Goal: Transaction & Acquisition: Subscribe to service/newsletter

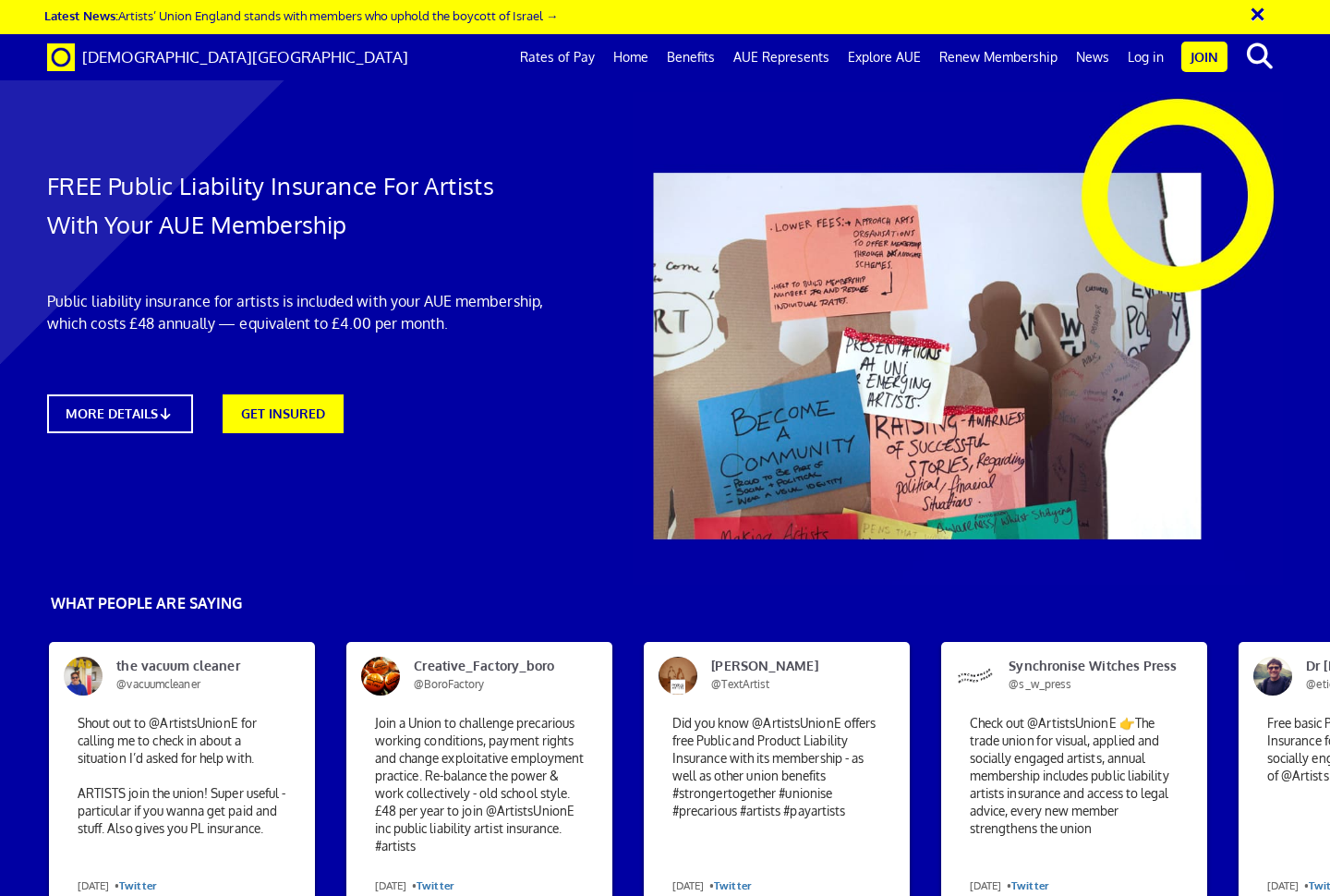
scroll to position [0, 11]
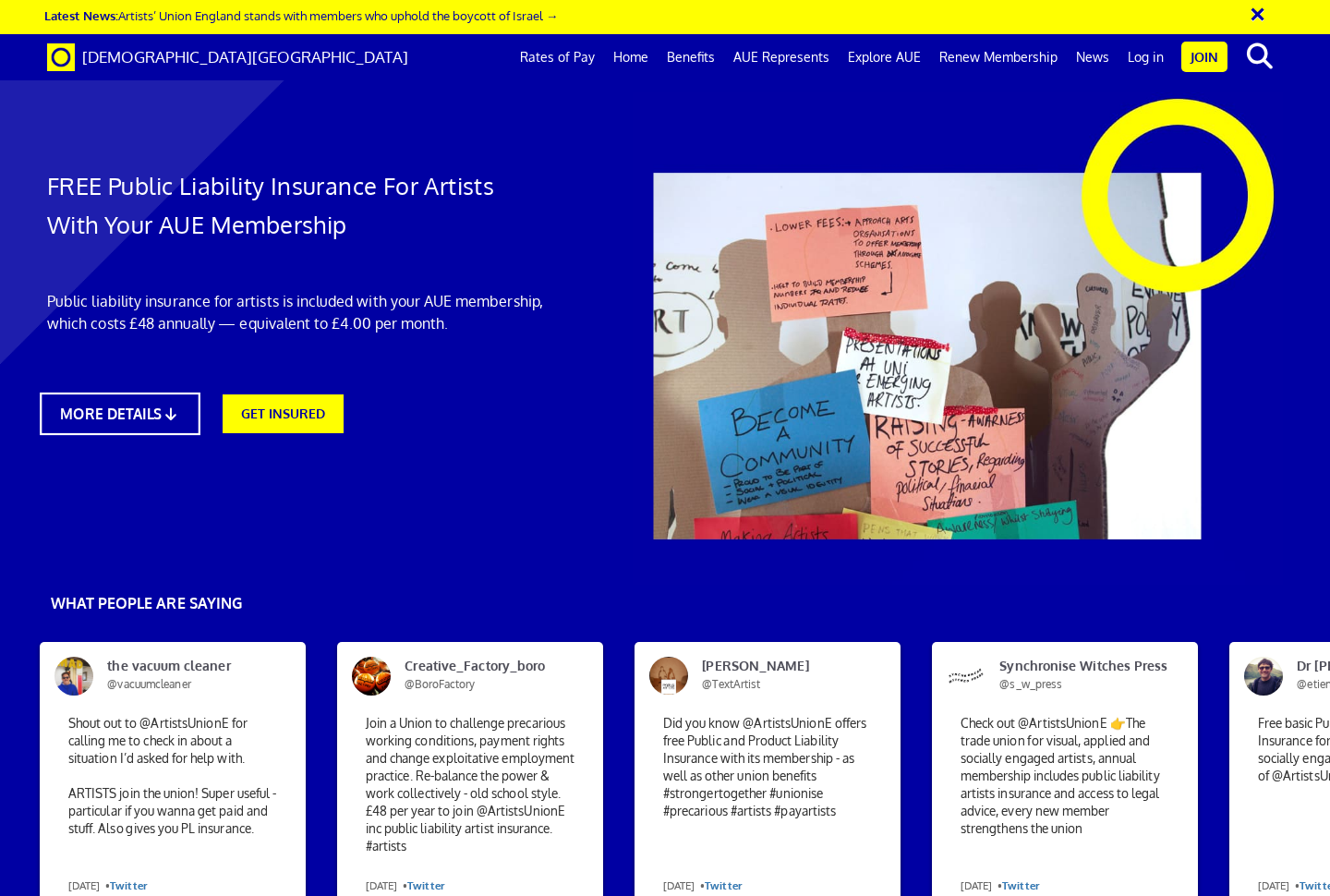
click at [167, 414] on icon at bounding box center [171, 413] width 17 height 13
click at [640, 57] on link "Home" at bounding box center [631, 57] width 54 height 46
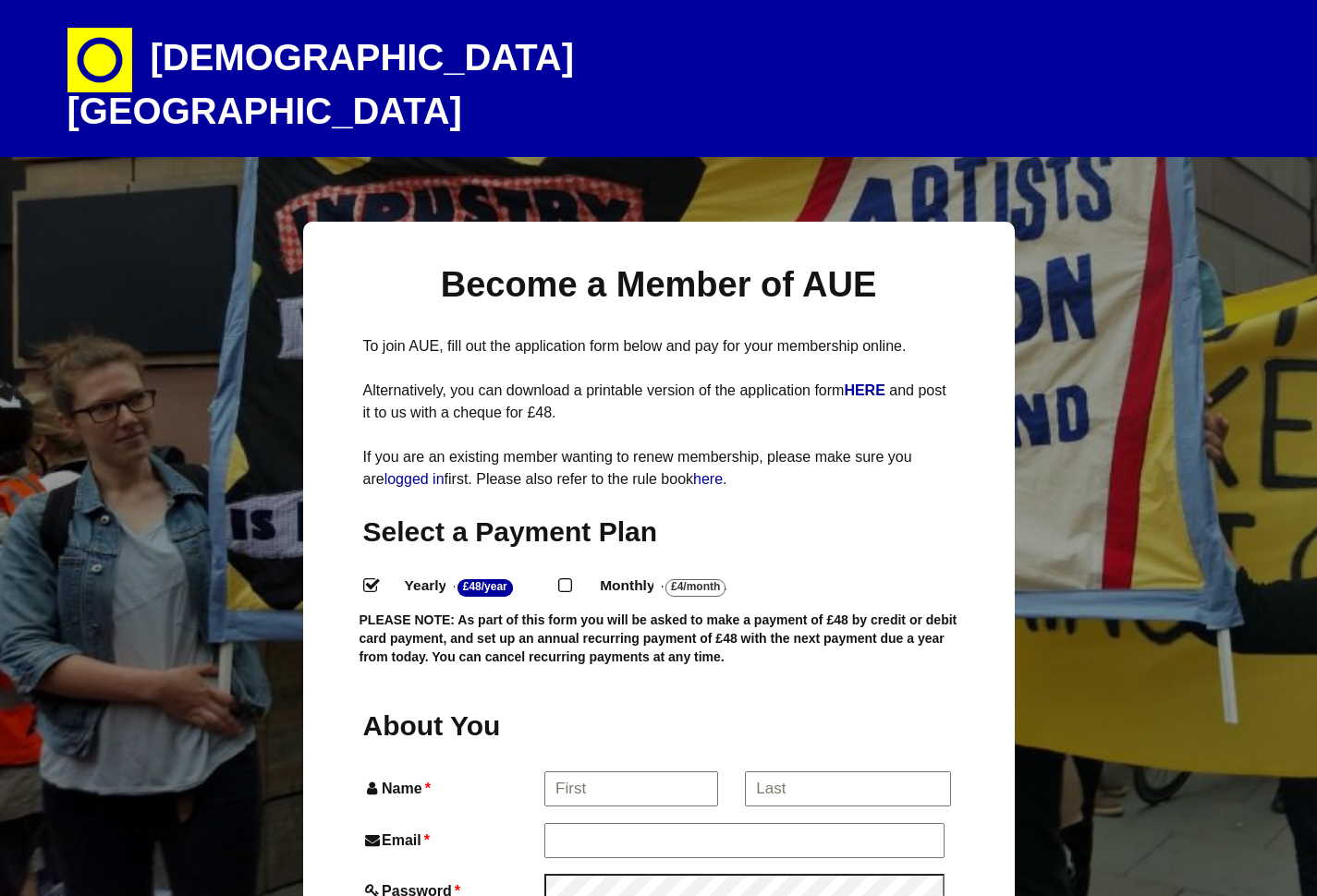
select select
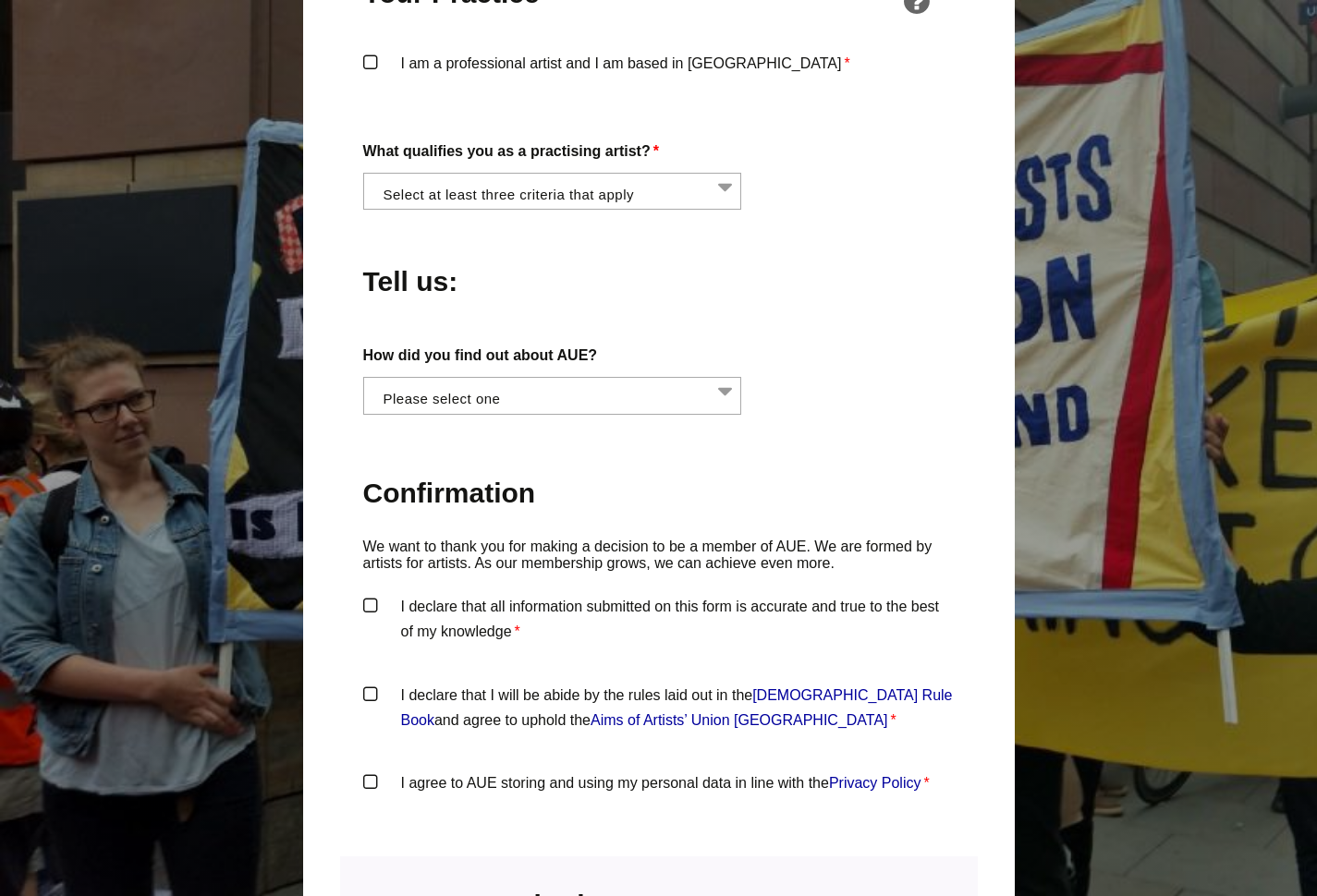
scroll to position [1556, 0]
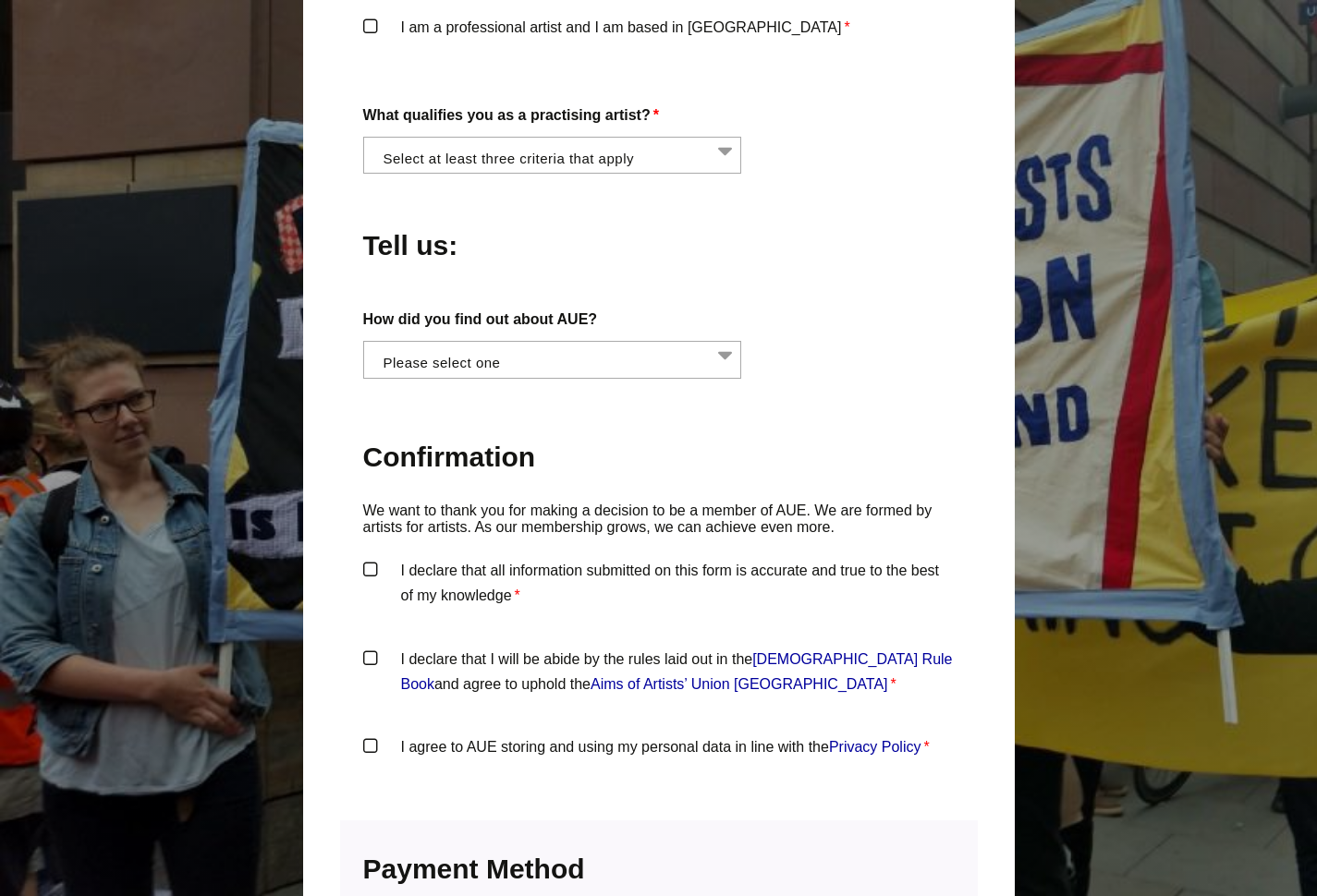
click at [727, 138] on li at bounding box center [558, 153] width 379 height 32
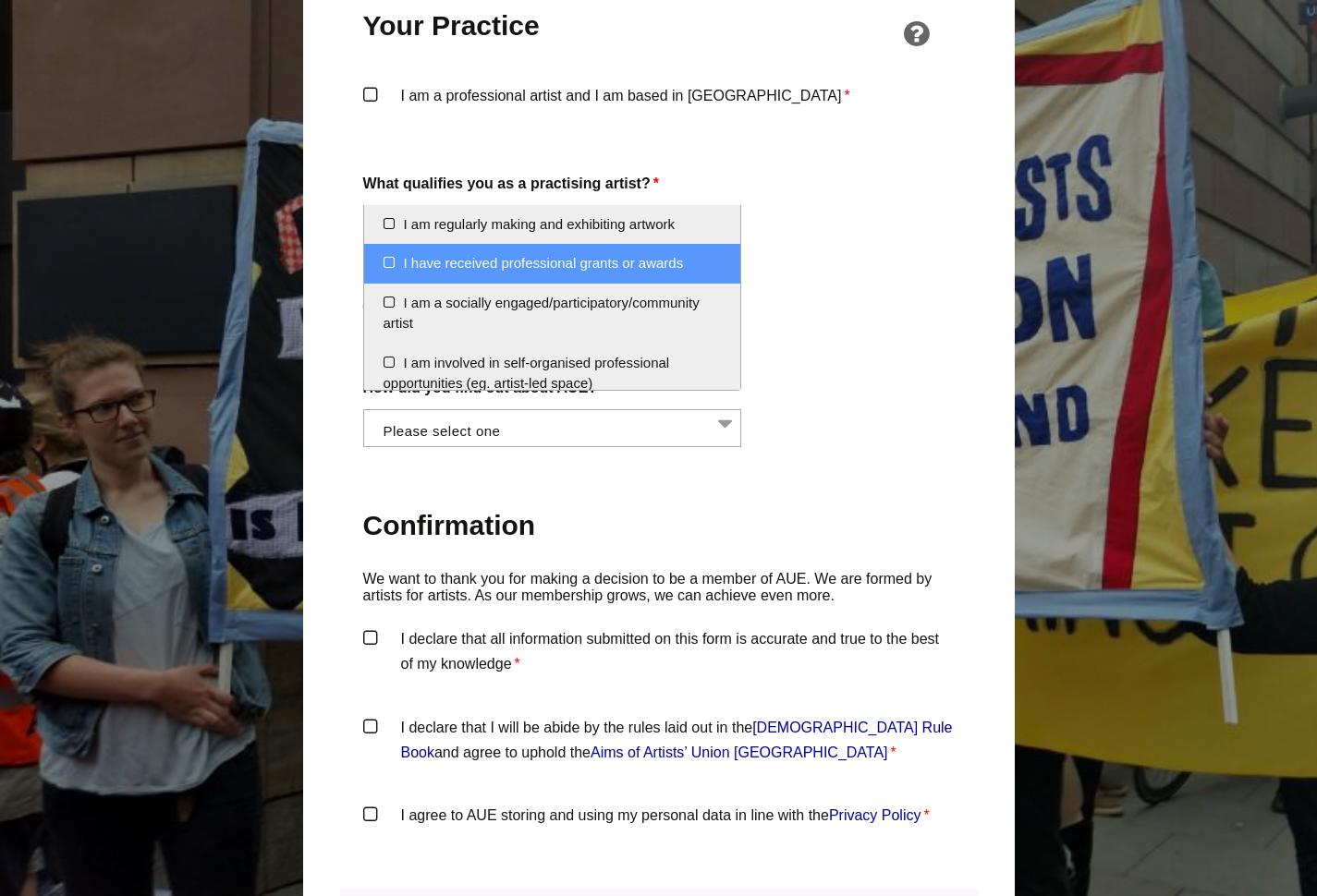
scroll to position [0, 0]
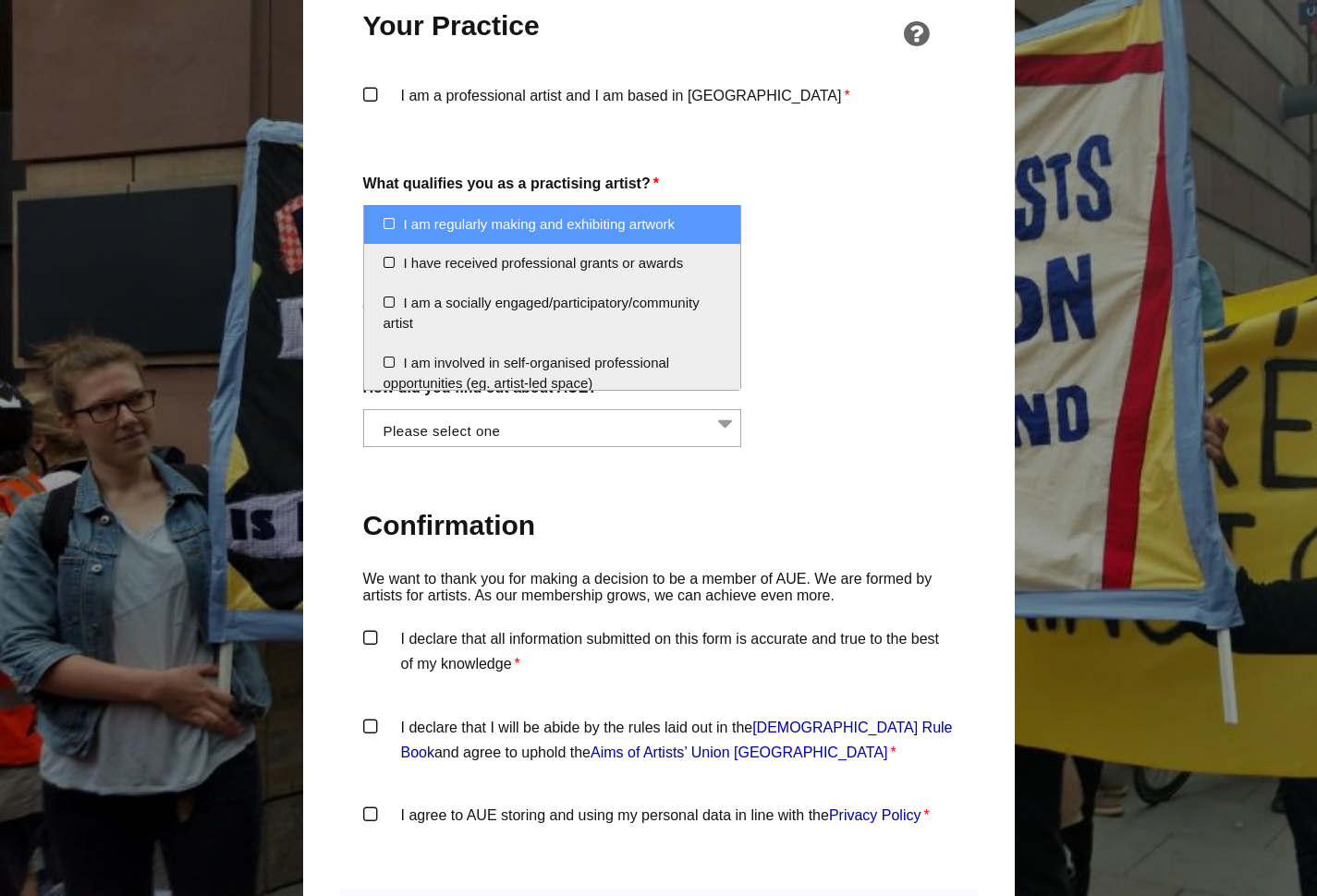
click at [728, 206] on li at bounding box center [558, 221] width 379 height 32
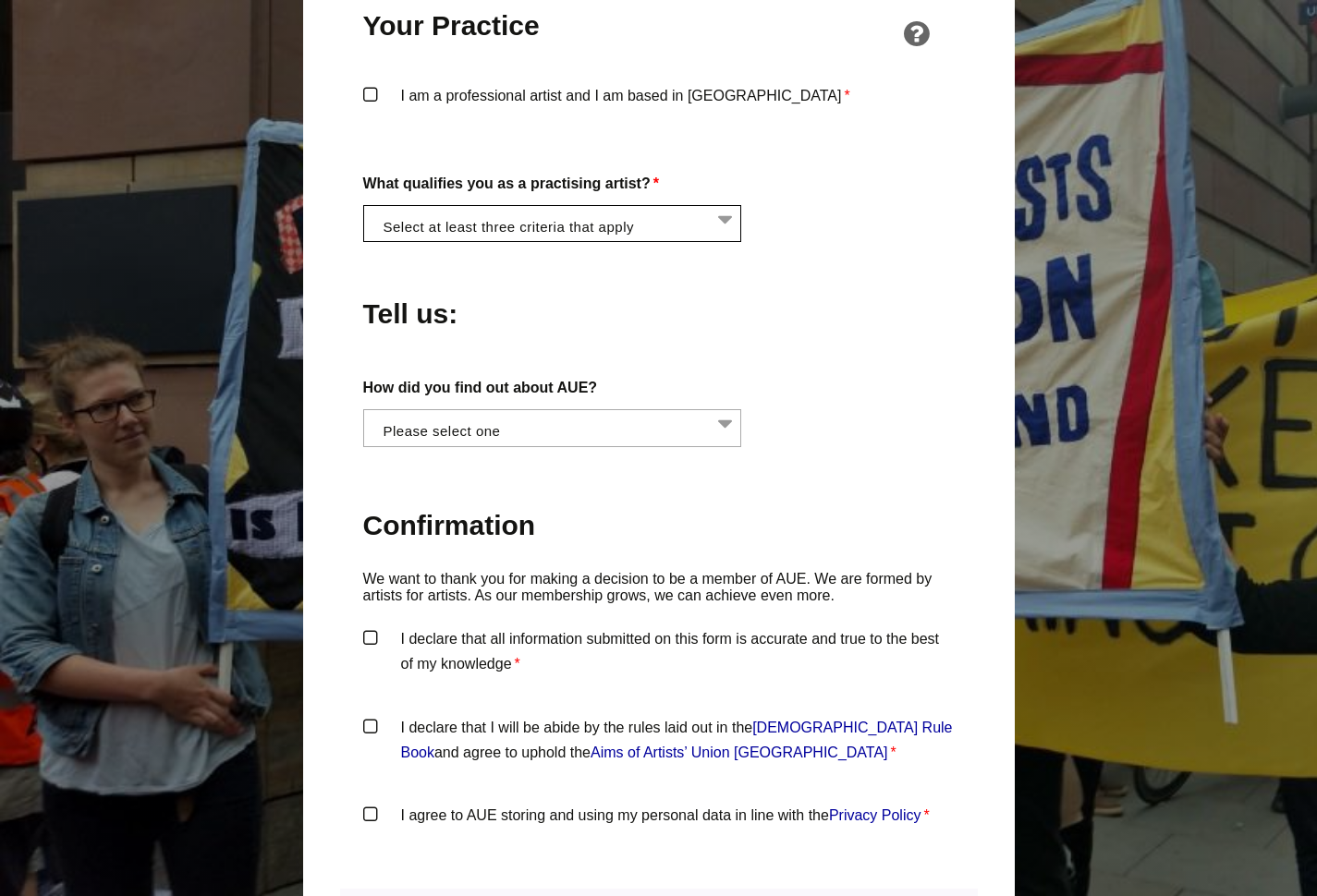
click at [726, 206] on li at bounding box center [558, 221] width 379 height 32
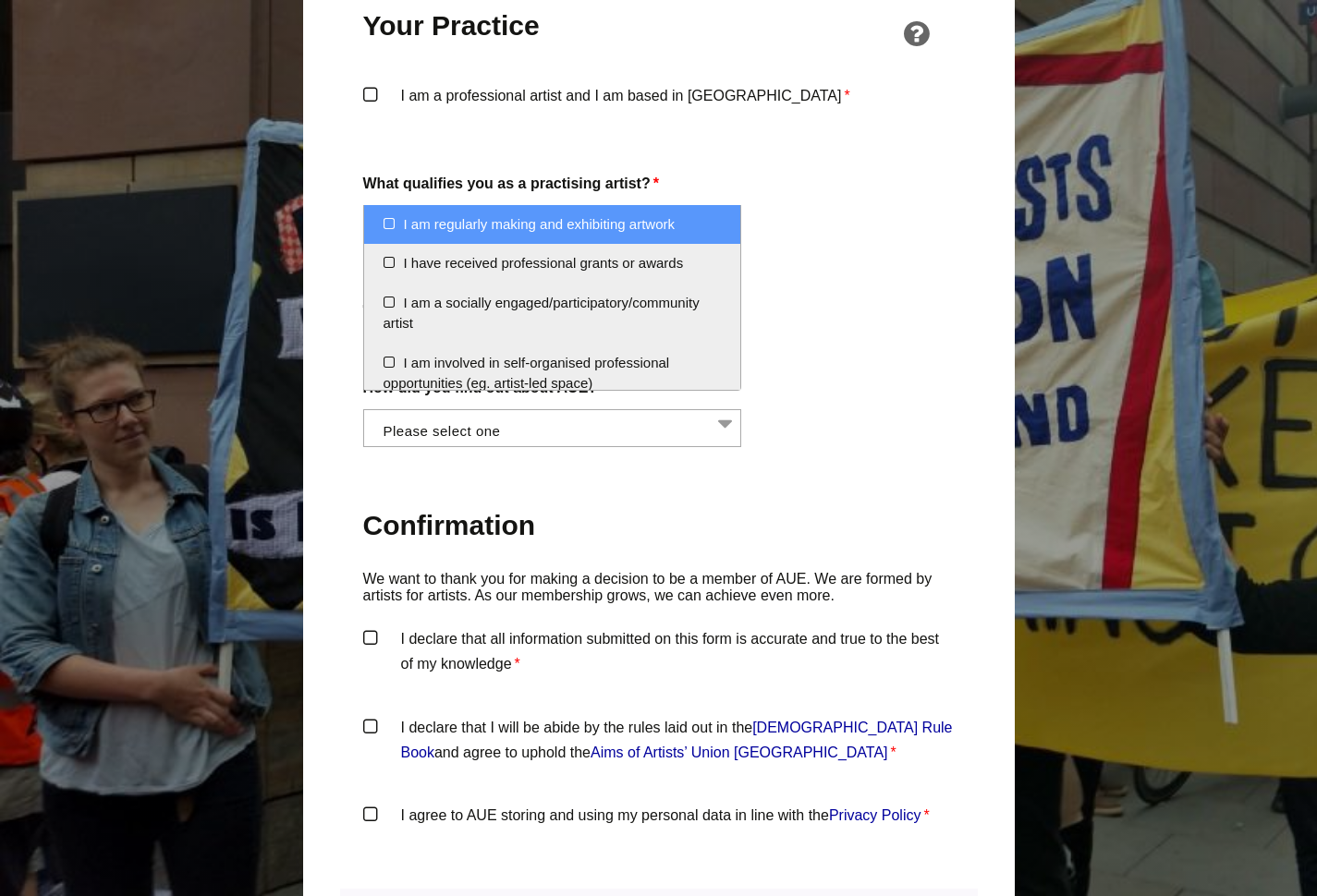
click at [390, 222] on li "I am regularly making and exhibiting artwork" at bounding box center [552, 224] width 377 height 39
select select "regularly_making_and_exhibiting_artwork"
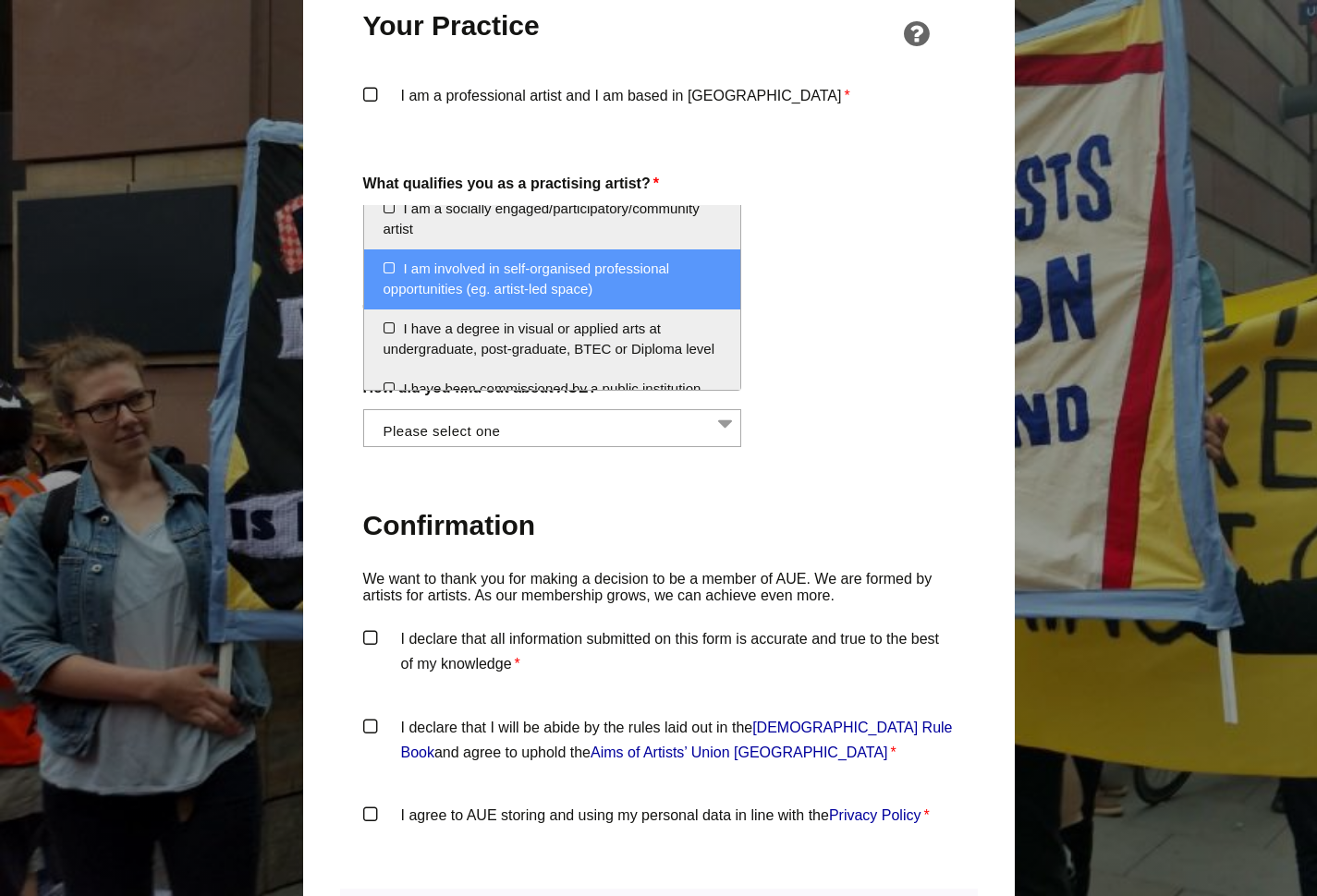
scroll to position [96, 0]
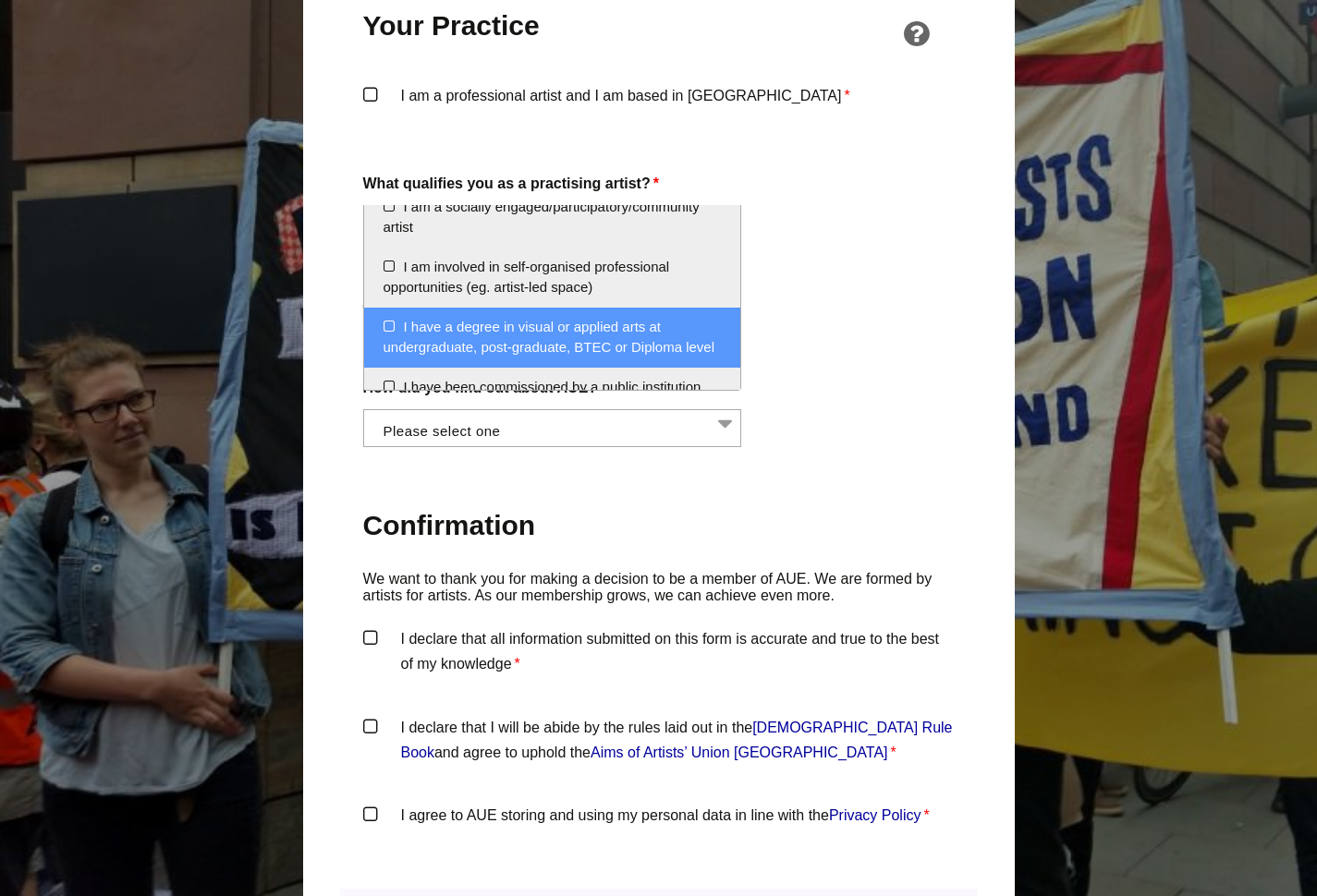
click at [388, 324] on li "I have a degree in visual or applied arts at undergraduate, post-graduate, BTEC…" at bounding box center [552, 337] width 377 height 60
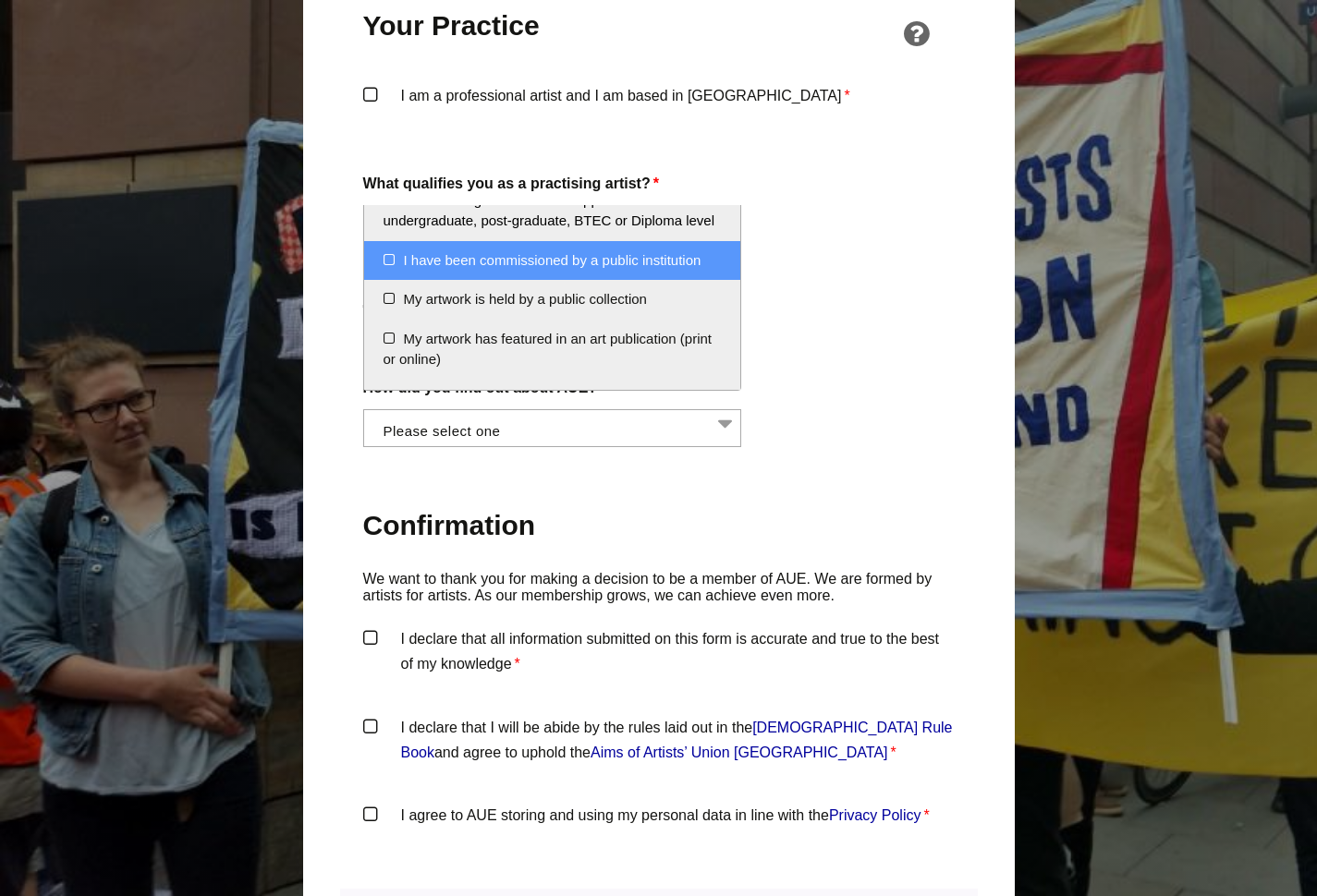
scroll to position [228, 0]
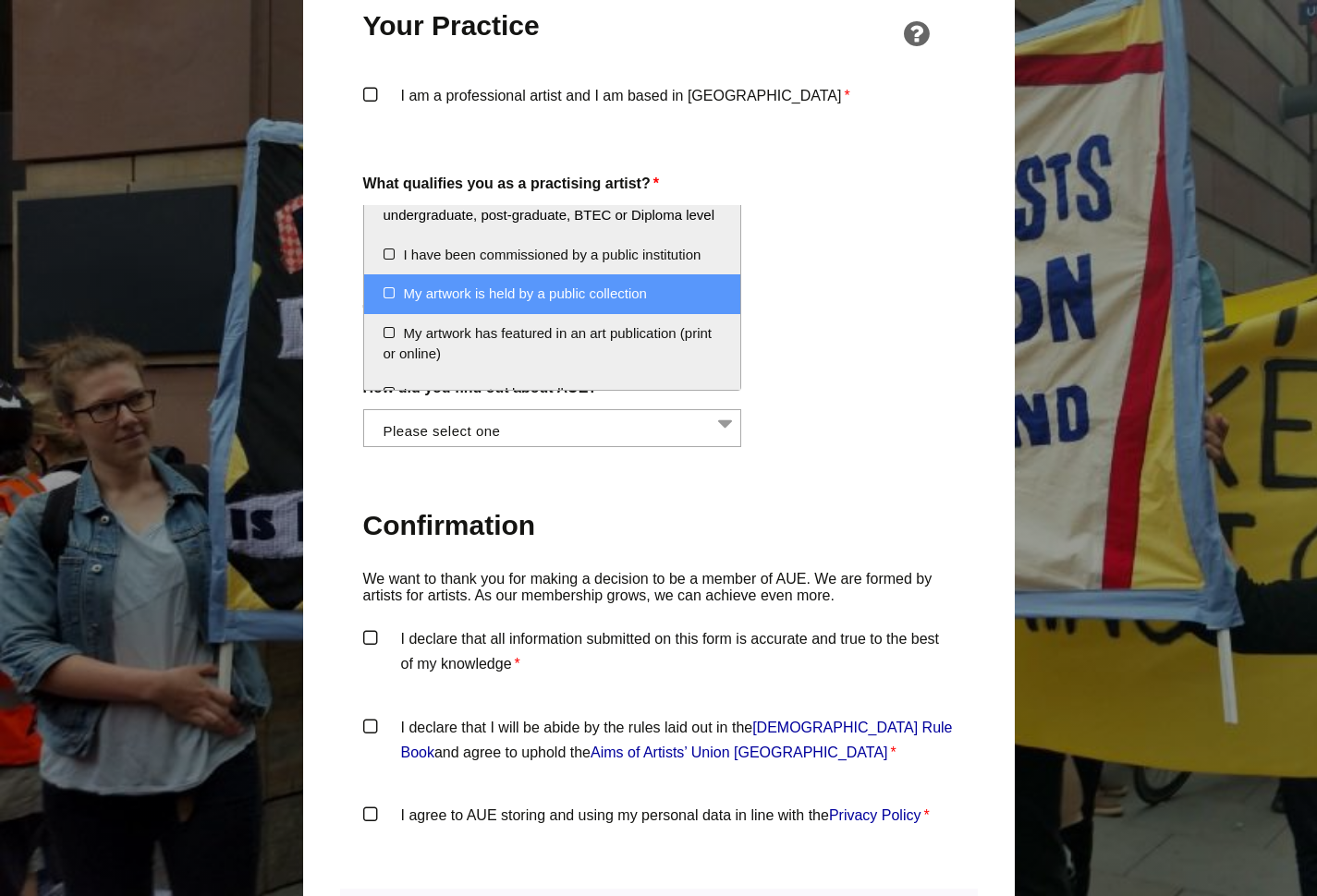
click at [434, 309] on li "My artwork is held by a public collection" at bounding box center [552, 293] width 377 height 39
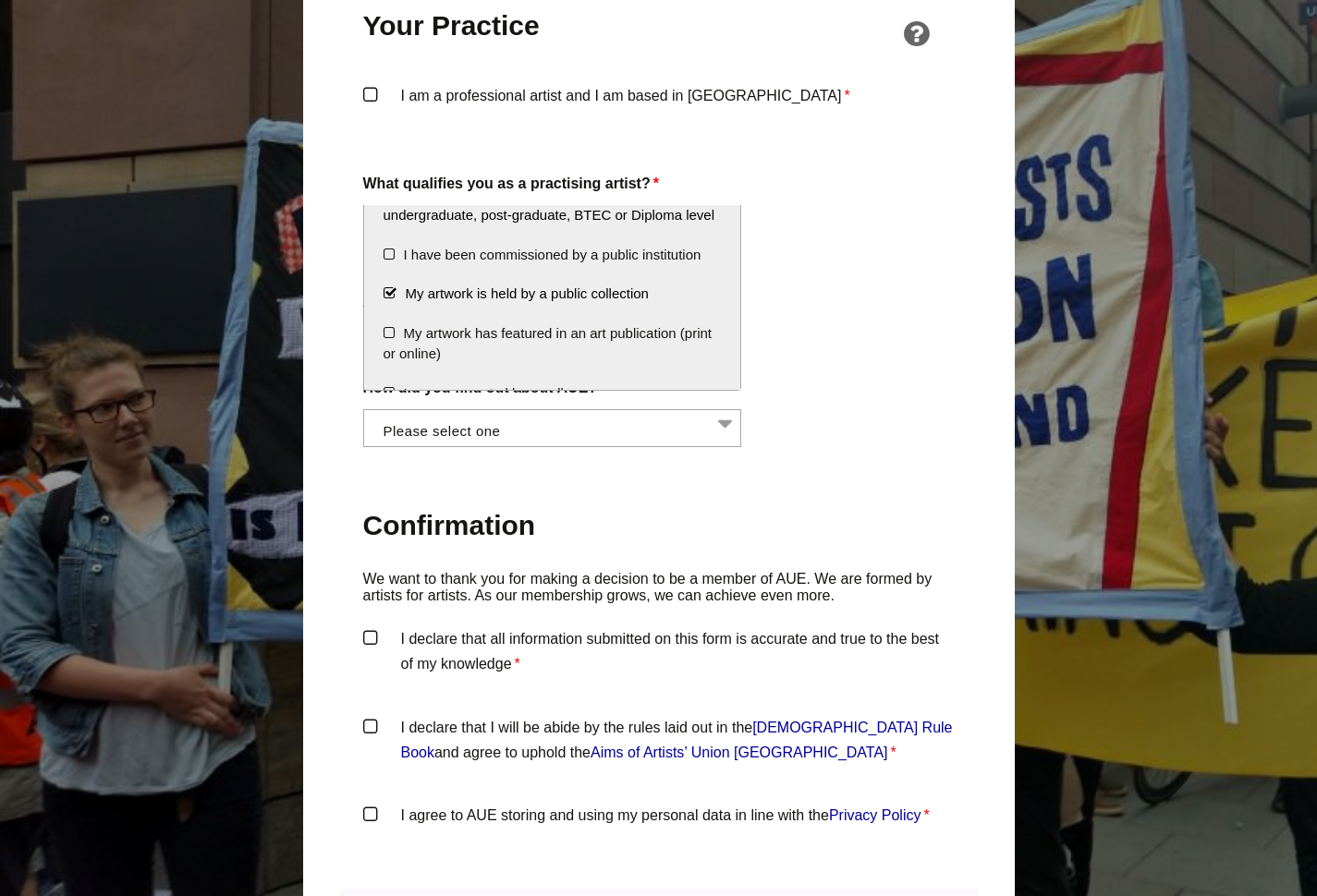
click at [388, 308] on li "My artwork is held by a public collection" at bounding box center [552, 293] width 377 height 39
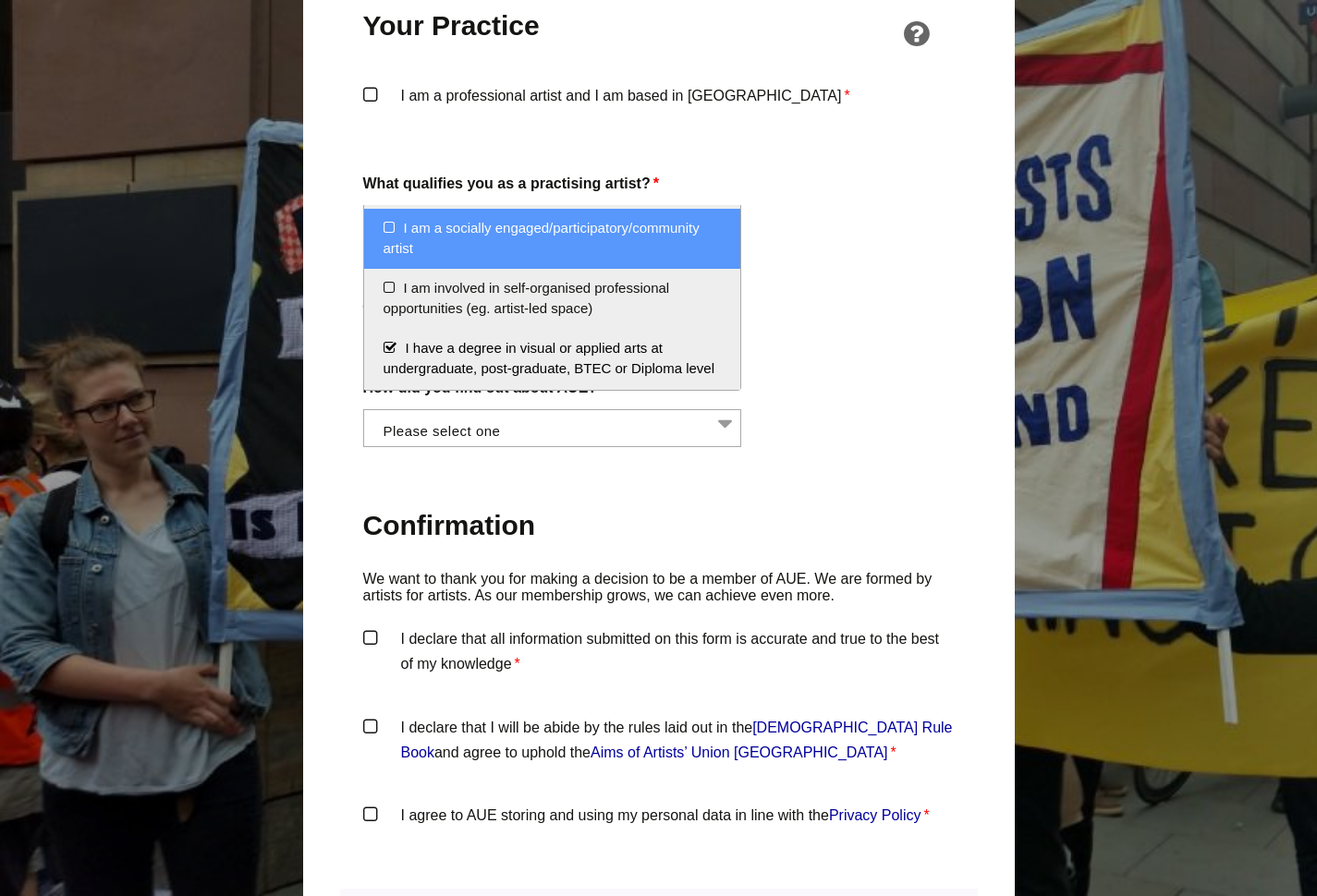
scroll to position [78, 0]
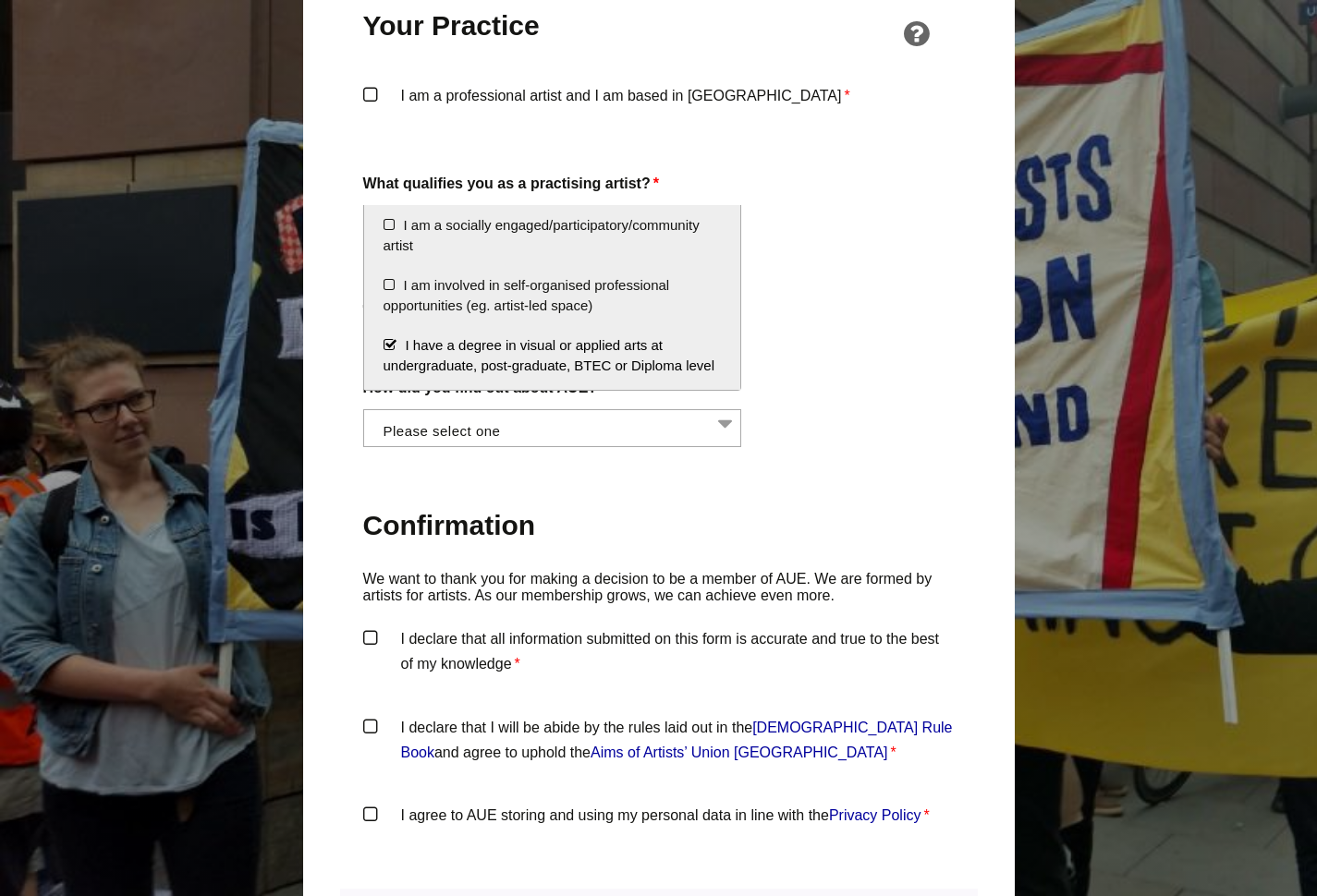
click at [392, 340] on li "I have a degree in visual or applied arts at undergraduate, post-graduate, BTEC…" at bounding box center [552, 356] width 377 height 60
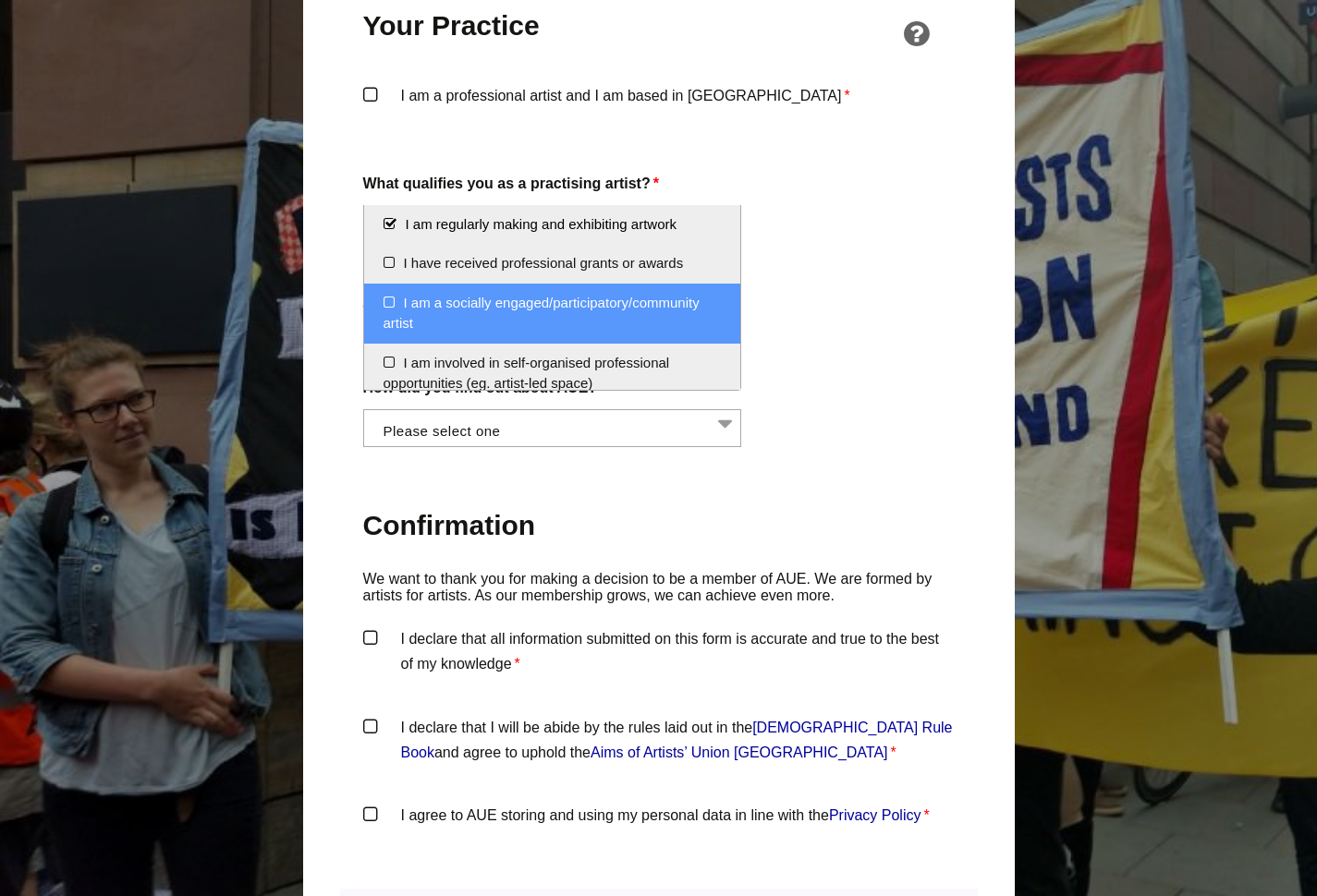
scroll to position [0, 0]
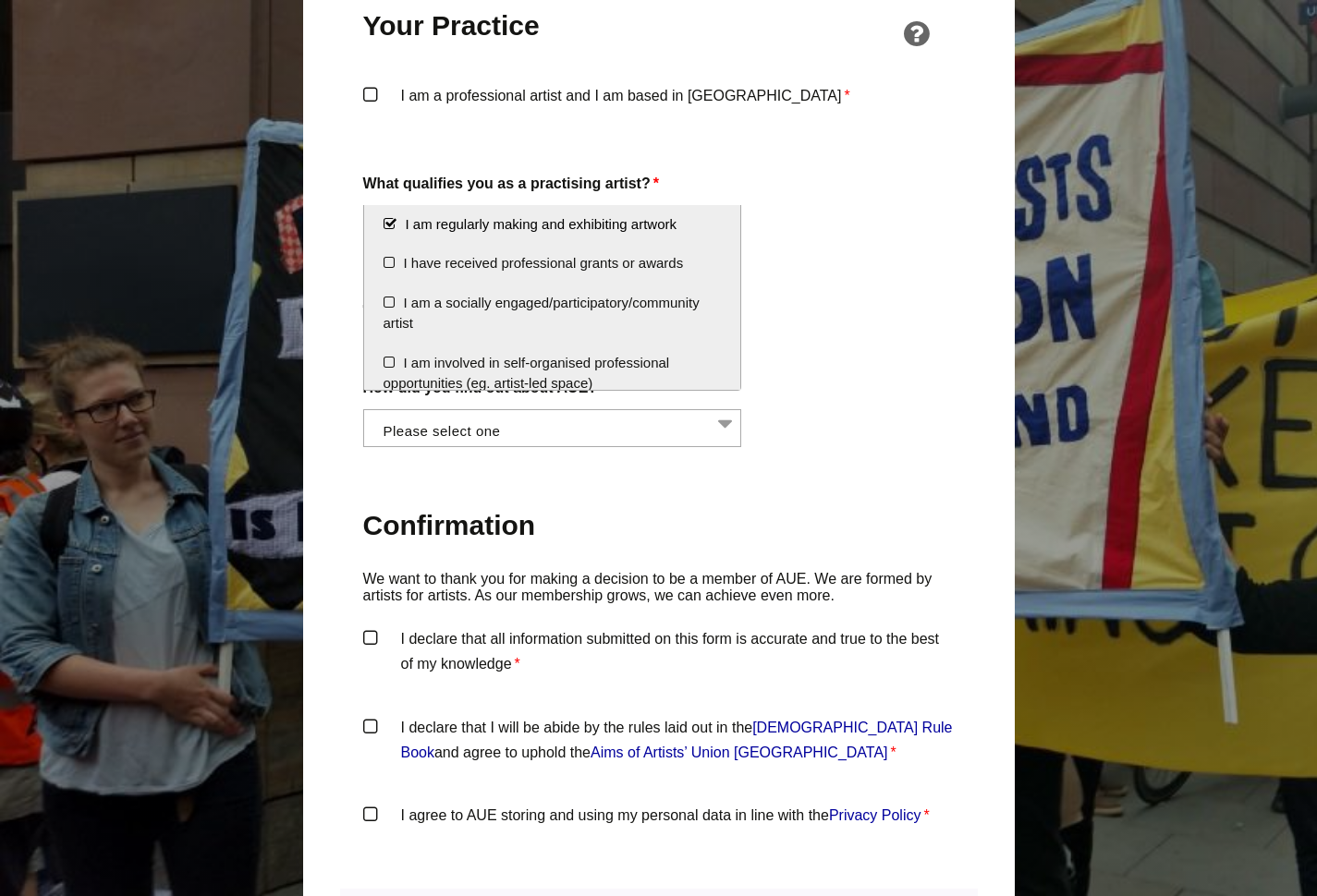
click at [389, 221] on li "I am regularly making and exhibiting artwork" at bounding box center [552, 224] width 377 height 39
select select
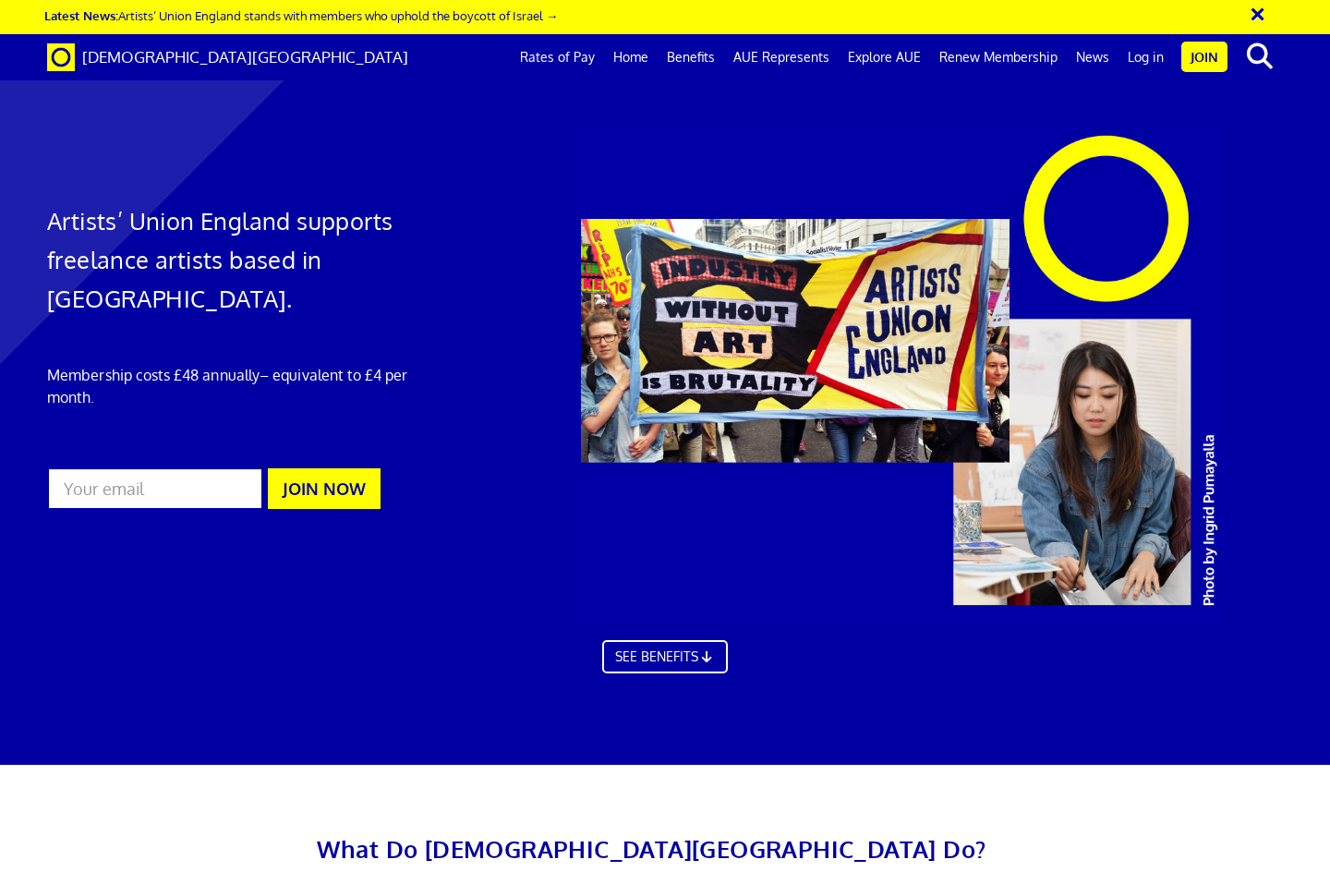
scroll to position [0, 11]
click at [647, 54] on link "Home" at bounding box center [631, 57] width 54 height 46
click at [568, 57] on link "Rates of Pay" at bounding box center [557, 57] width 93 height 46
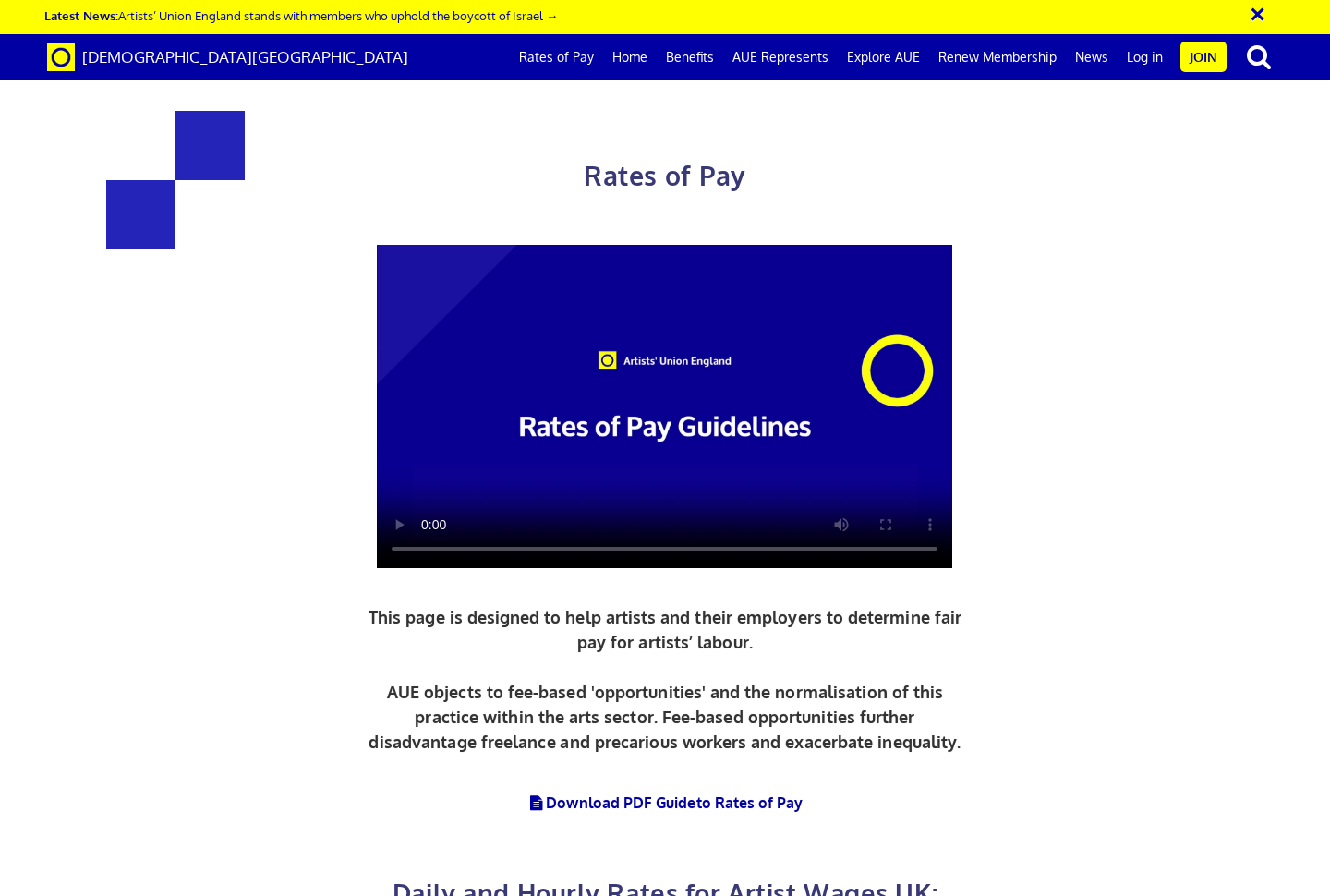
click at [694, 55] on link "Benefits" at bounding box center [689, 57] width 66 height 46
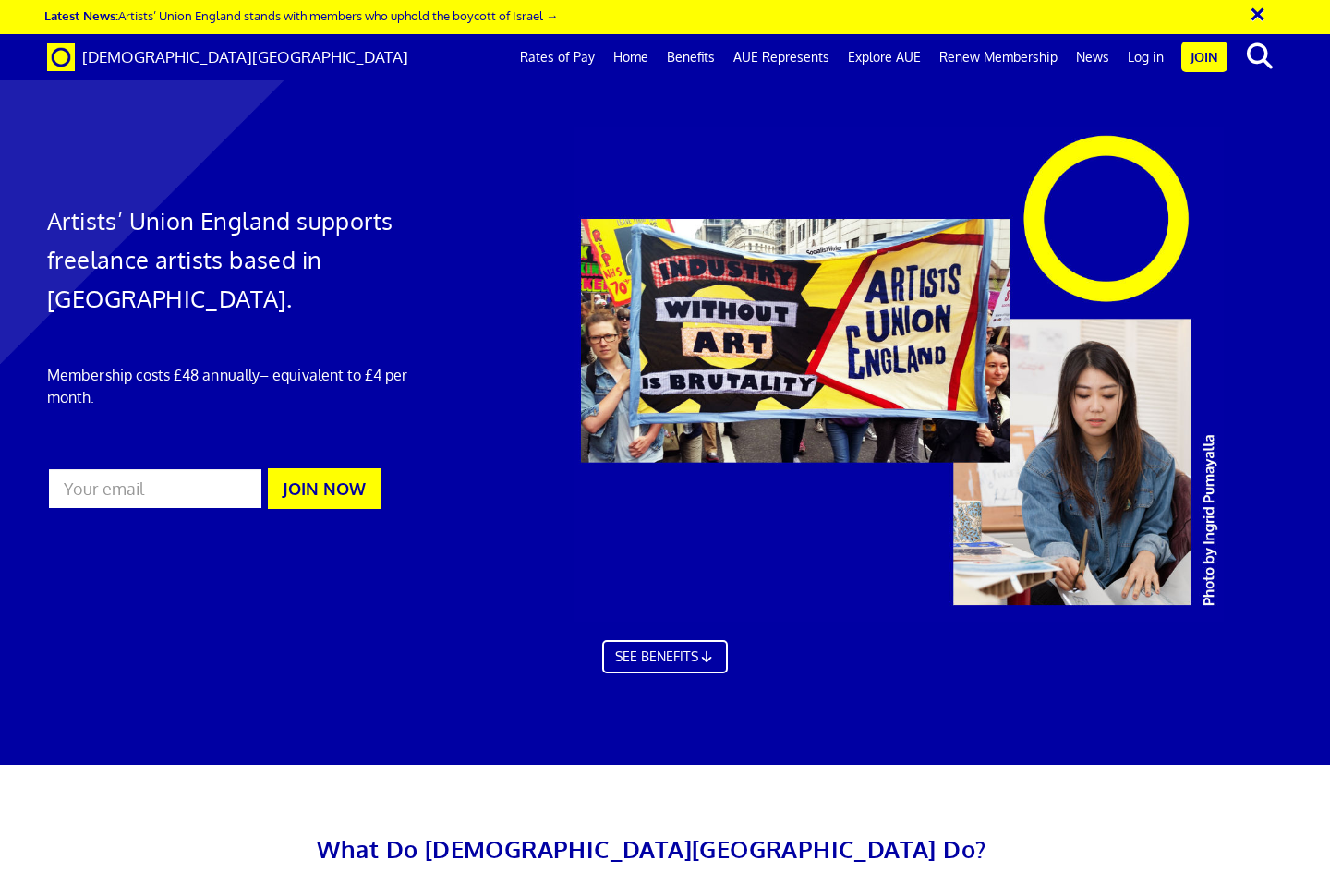
scroll to position [0, 11]
click at [879, 54] on link "Explore AUE" at bounding box center [883, 57] width 91 height 46
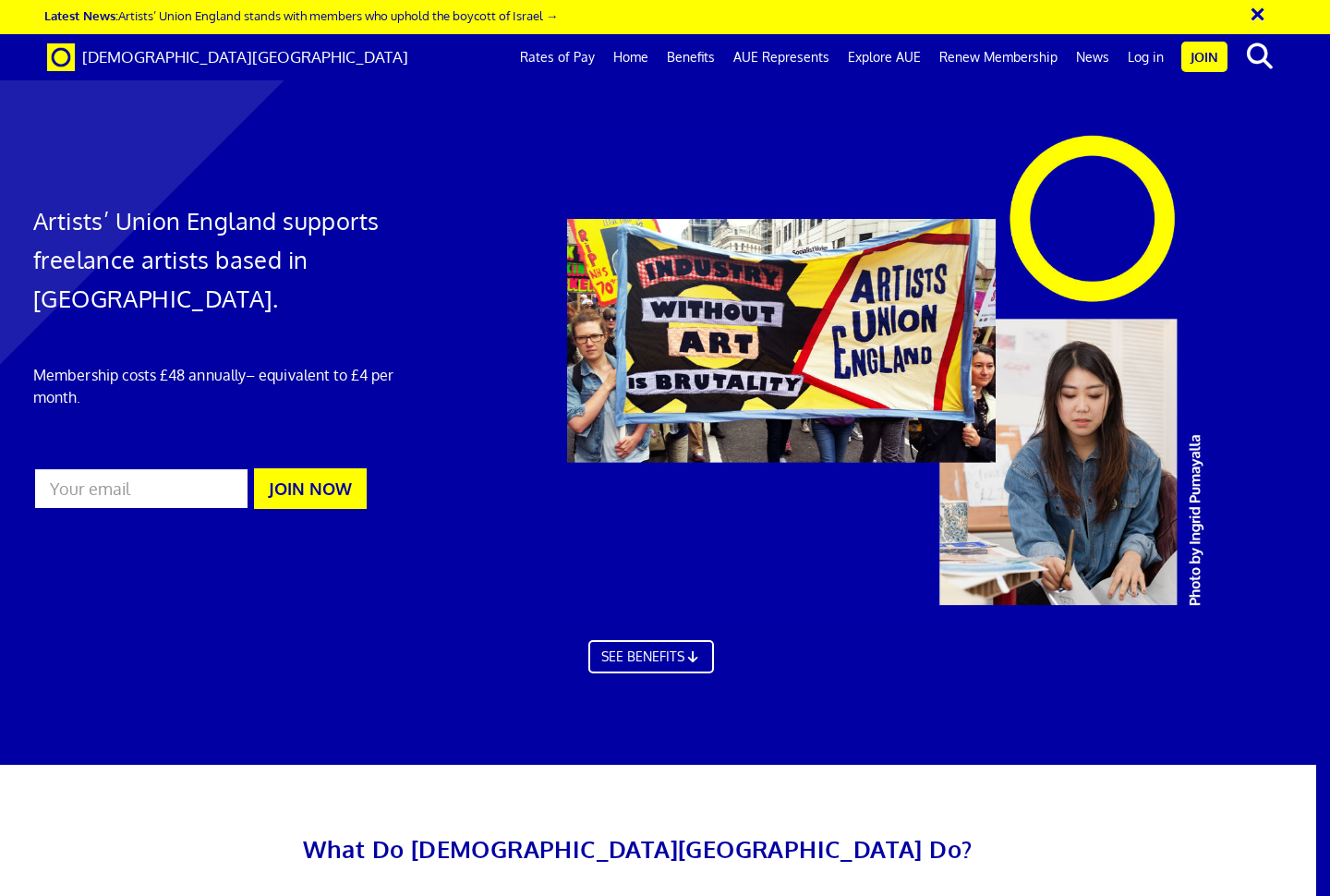
scroll to position [1663, 28]
click at [889, 57] on link "Explore AUE" at bounding box center [883, 57] width 91 height 46
click at [996, 58] on link "Renew Membership" at bounding box center [998, 57] width 137 height 46
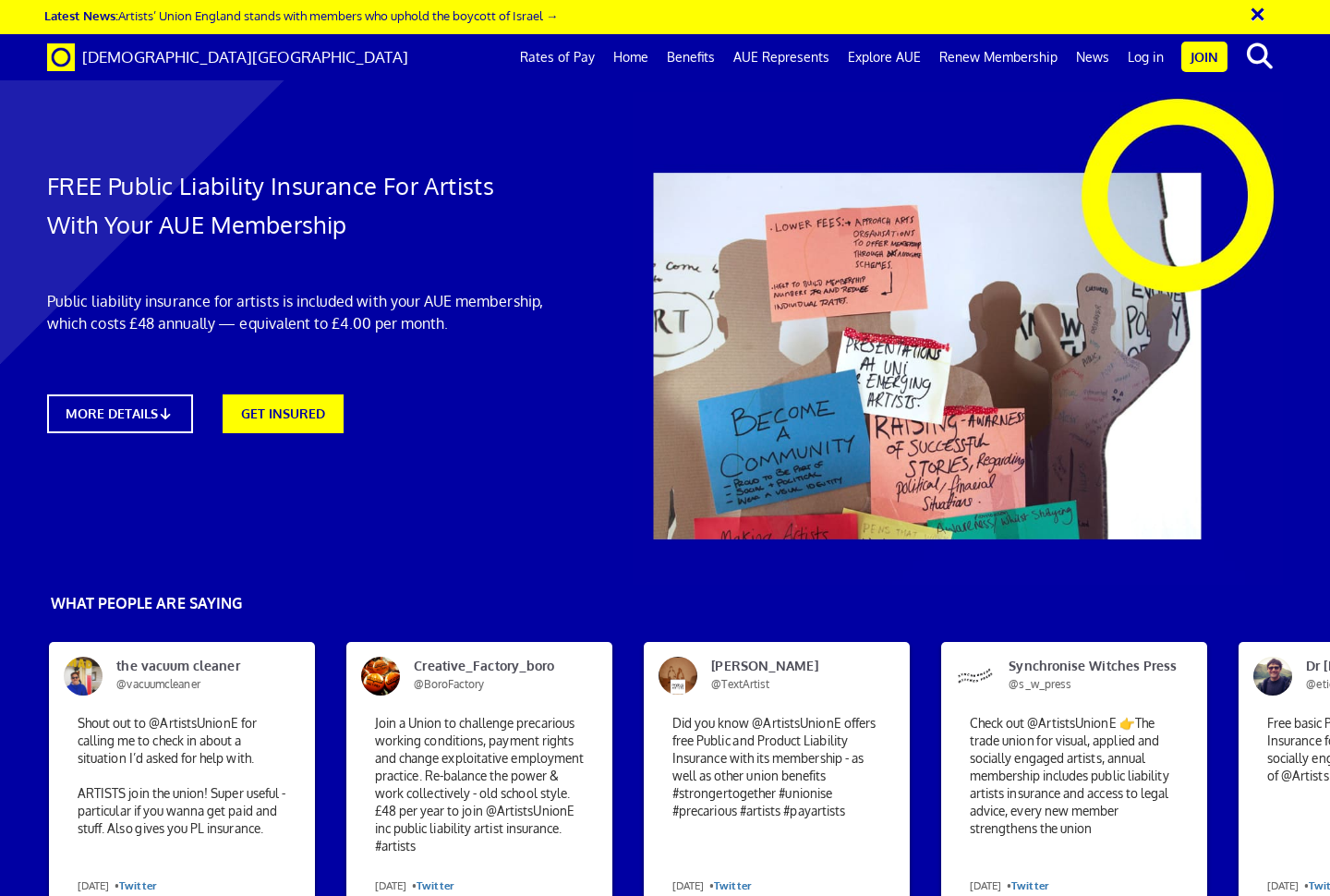
scroll to position [0, 11]
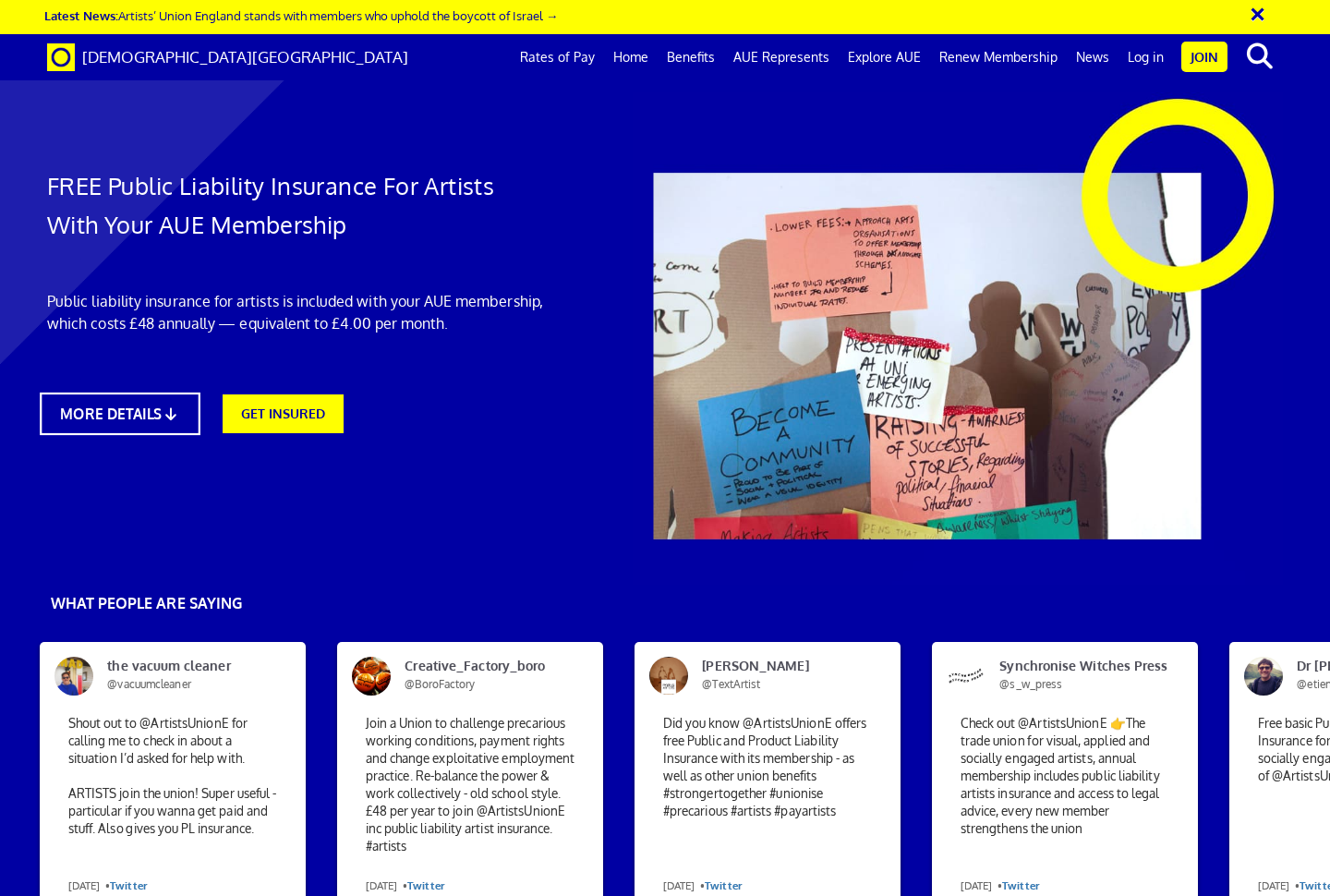
click at [159, 416] on link "MORE DETAILS" at bounding box center [119, 414] width 160 height 42
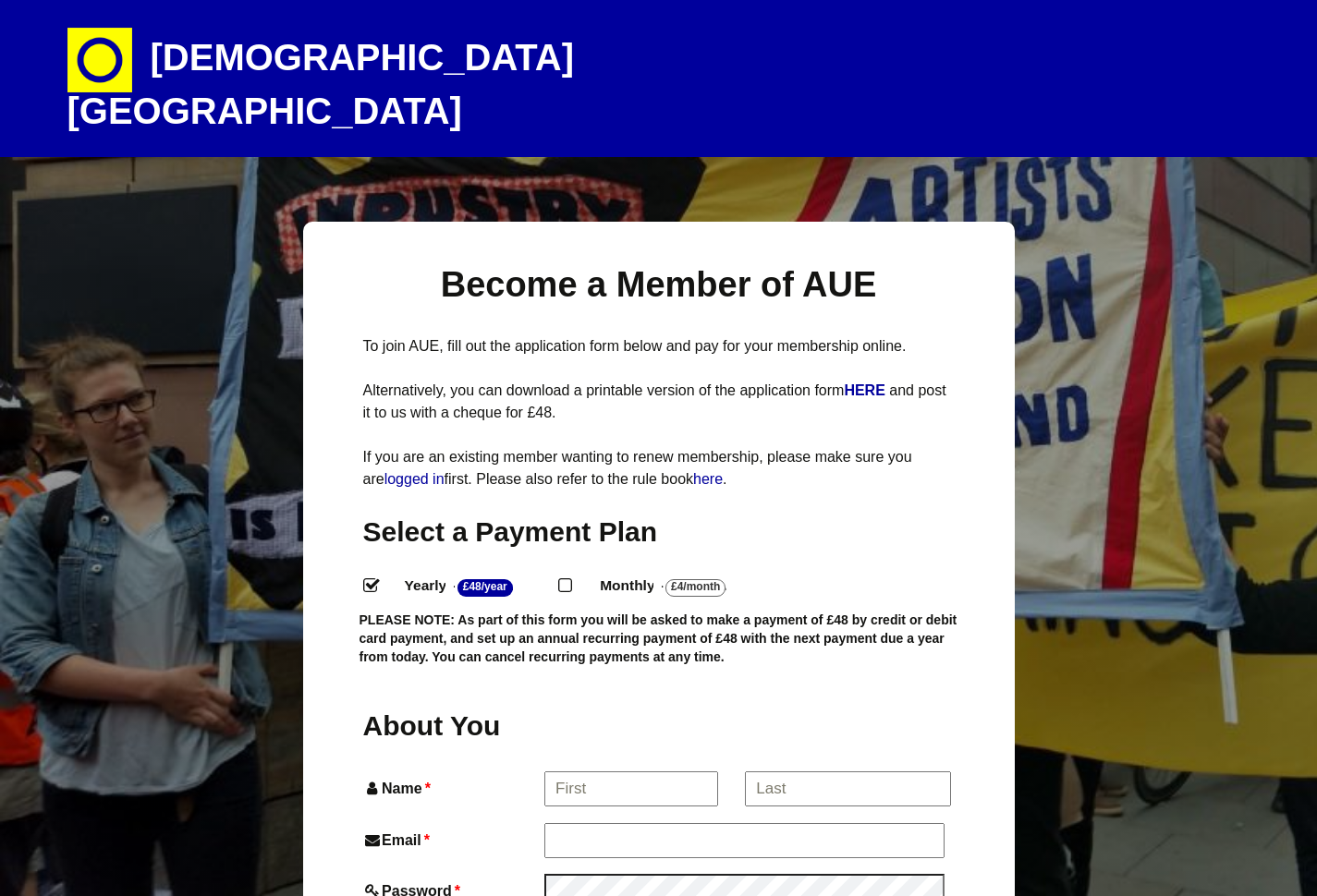
select select
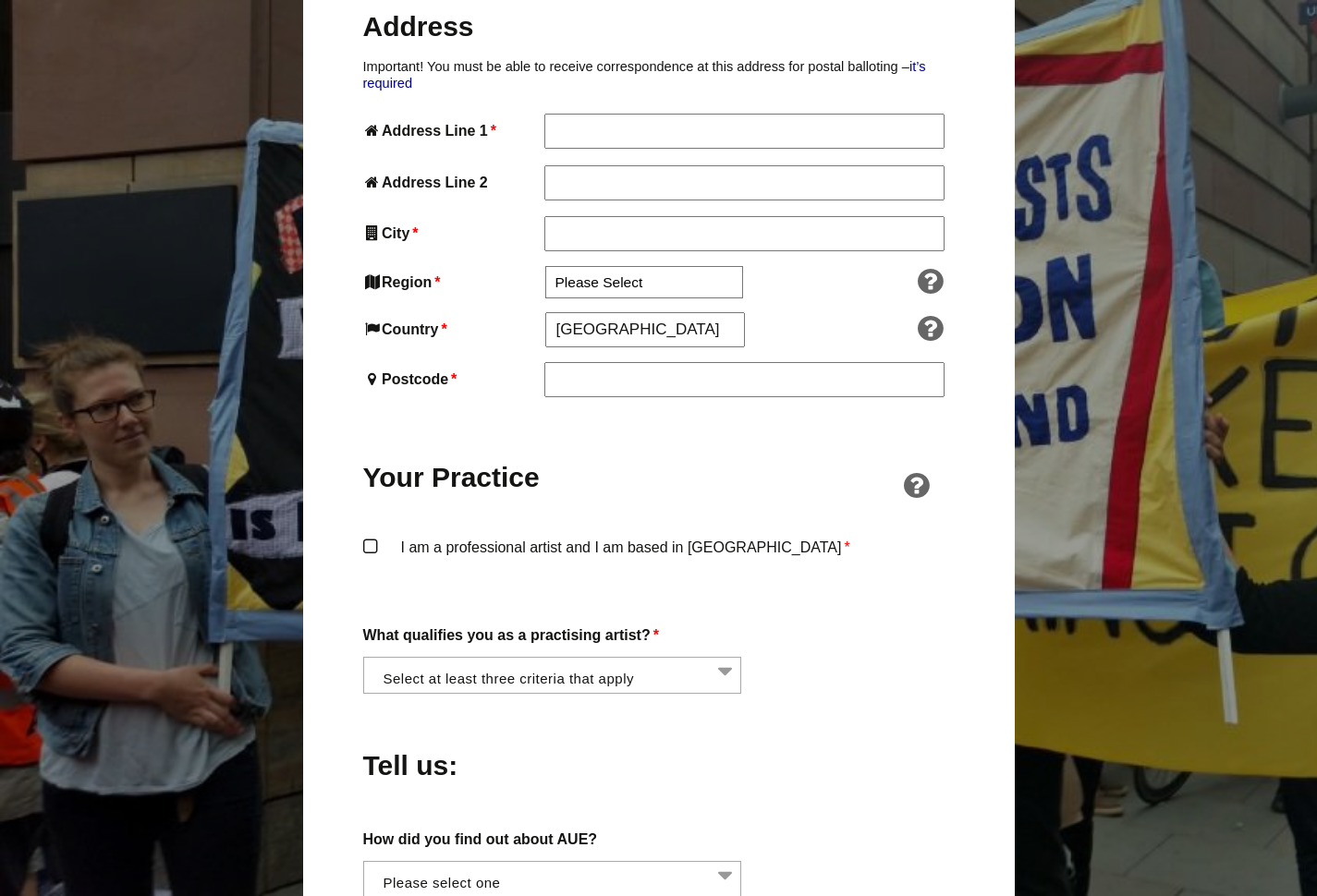
scroll to position [1077, 0]
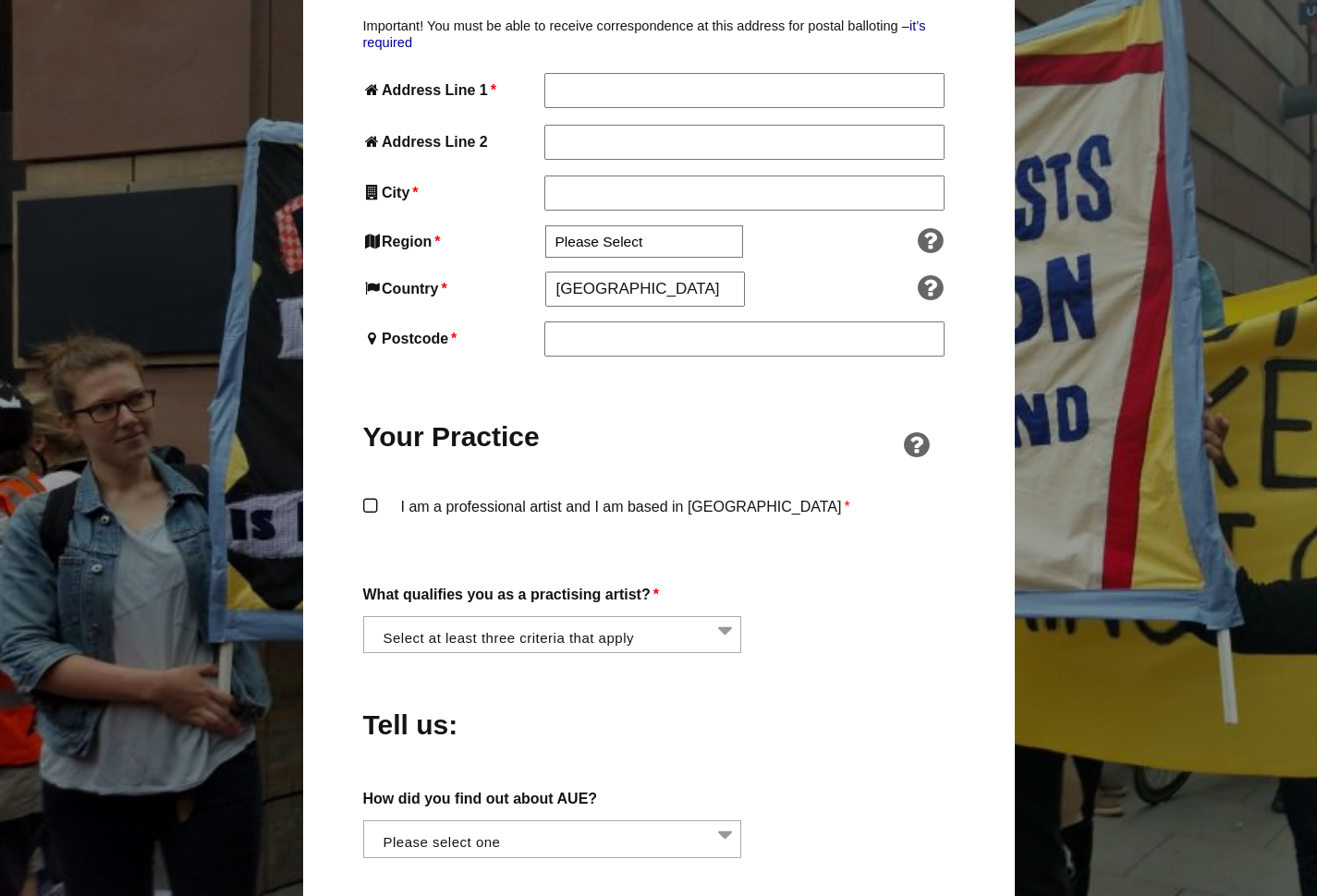
drag, startPoint x: 361, startPoint y: 528, endPoint x: 667, endPoint y: 554, distance: 307.1
click at [667, 554] on div "Become a Member of AUE To join AUE, fill out the application form below and pay…" at bounding box center [658, 550] width 711 height 2813
copy div "What qualifies you as a practising artist? *"
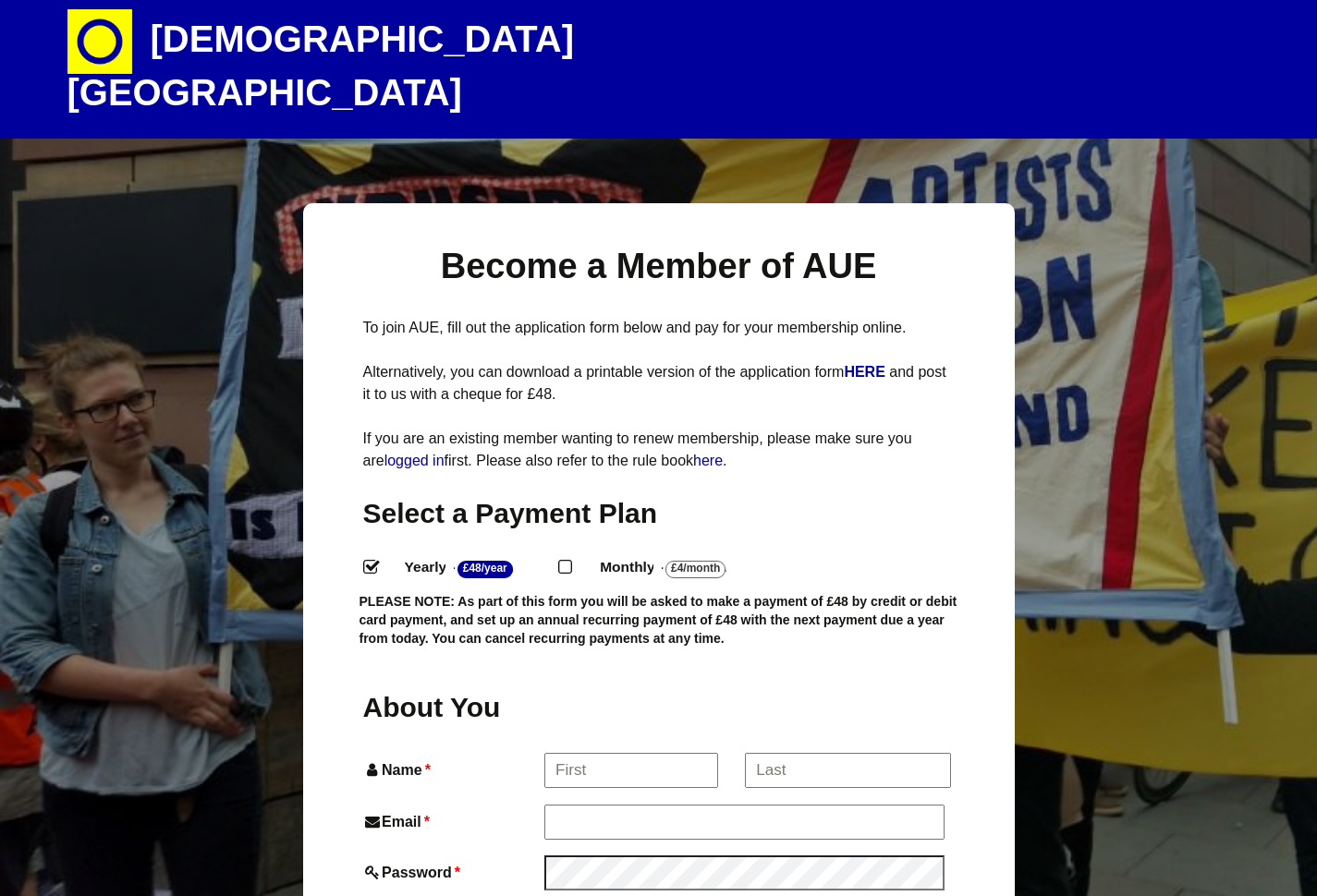
scroll to position [13, 0]
